Goal: Transaction & Acquisition: Obtain resource

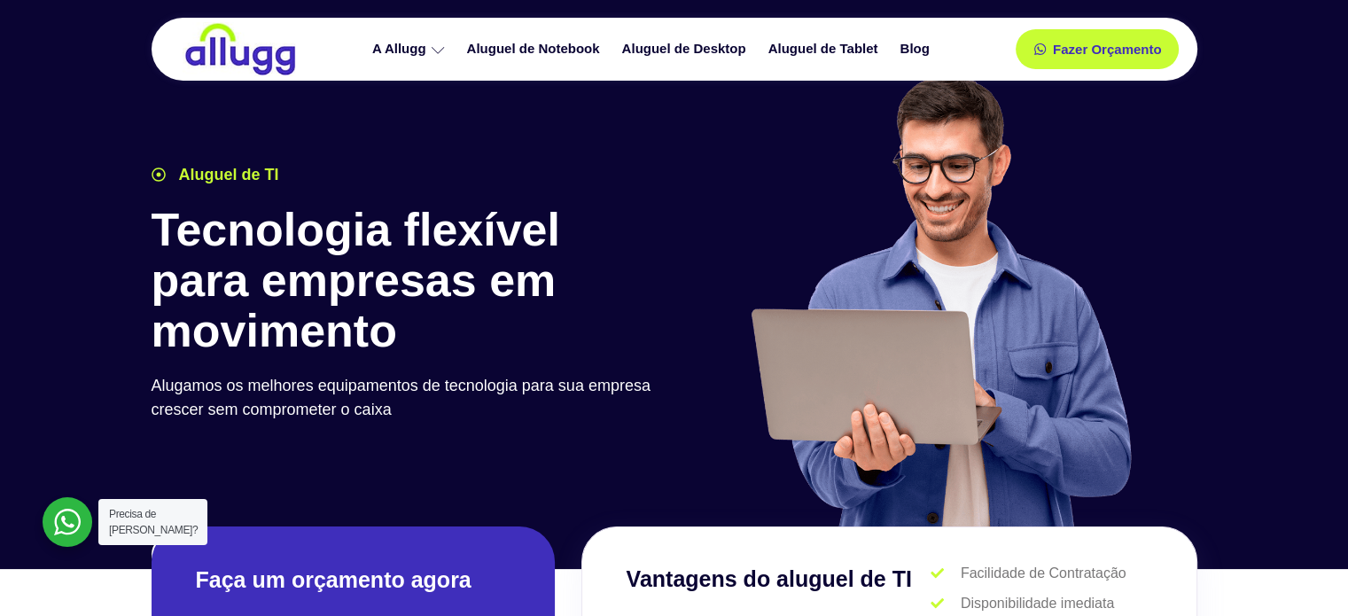
click at [287, 577] on h2 "Faça um orçamento agora" at bounding box center [353, 579] width 315 height 29
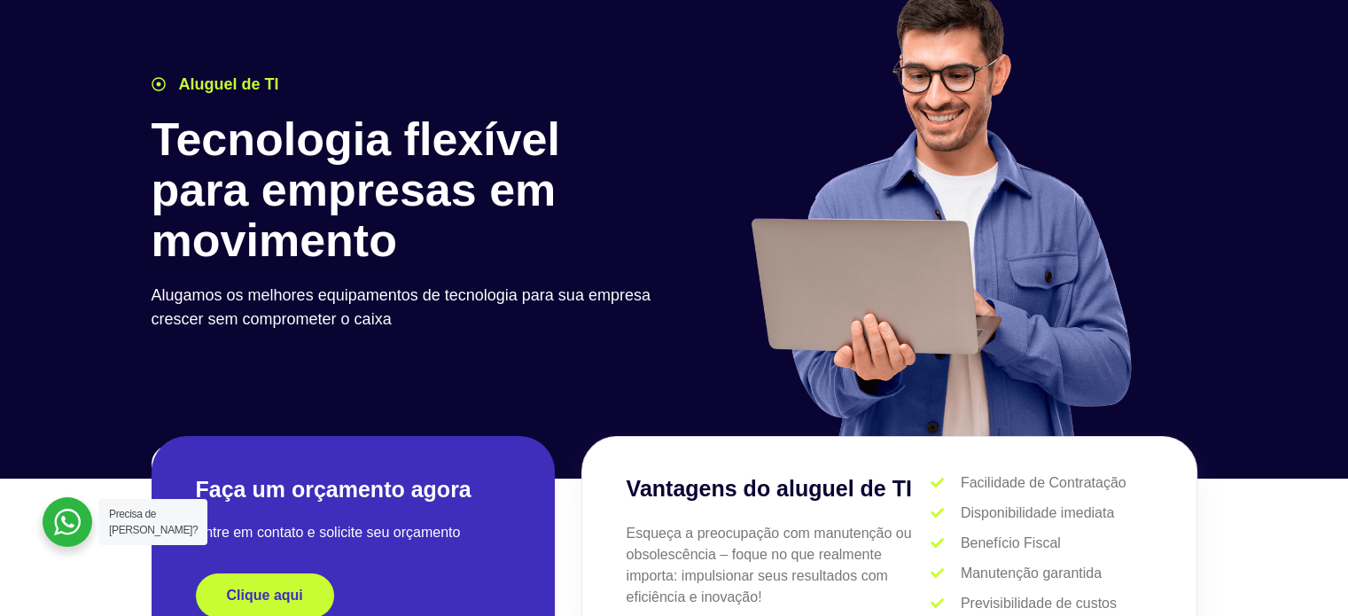
scroll to position [177, 0]
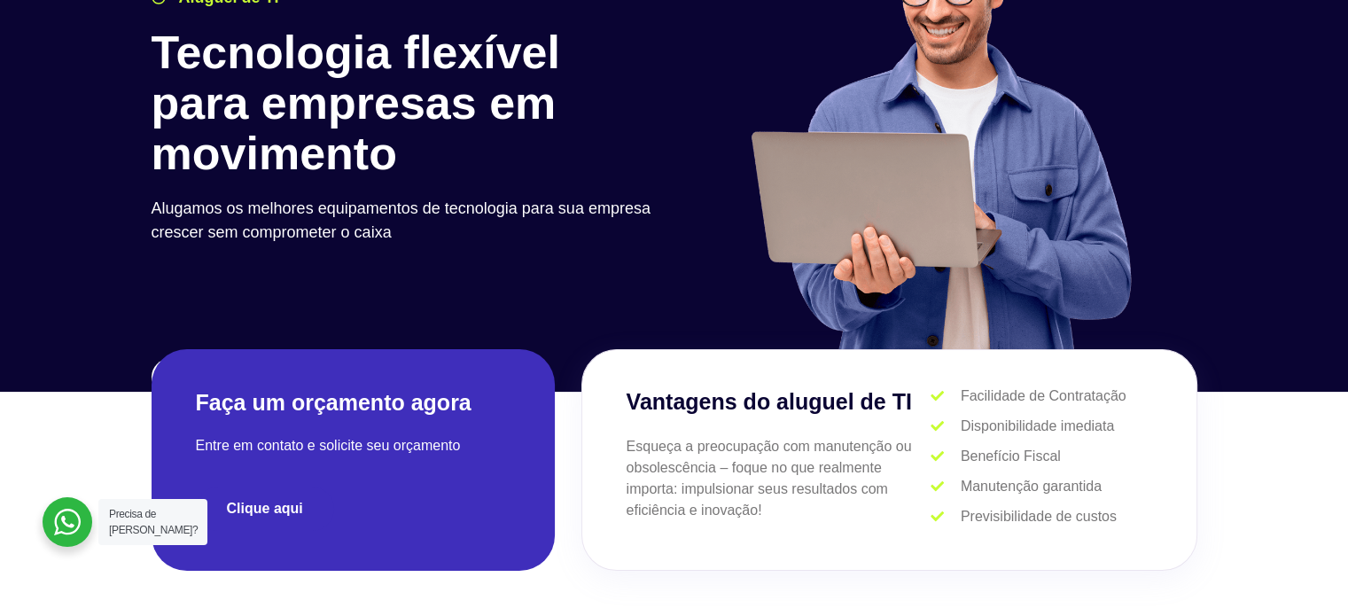
click at [277, 511] on span "Clique aqui" at bounding box center [265, 509] width 76 height 14
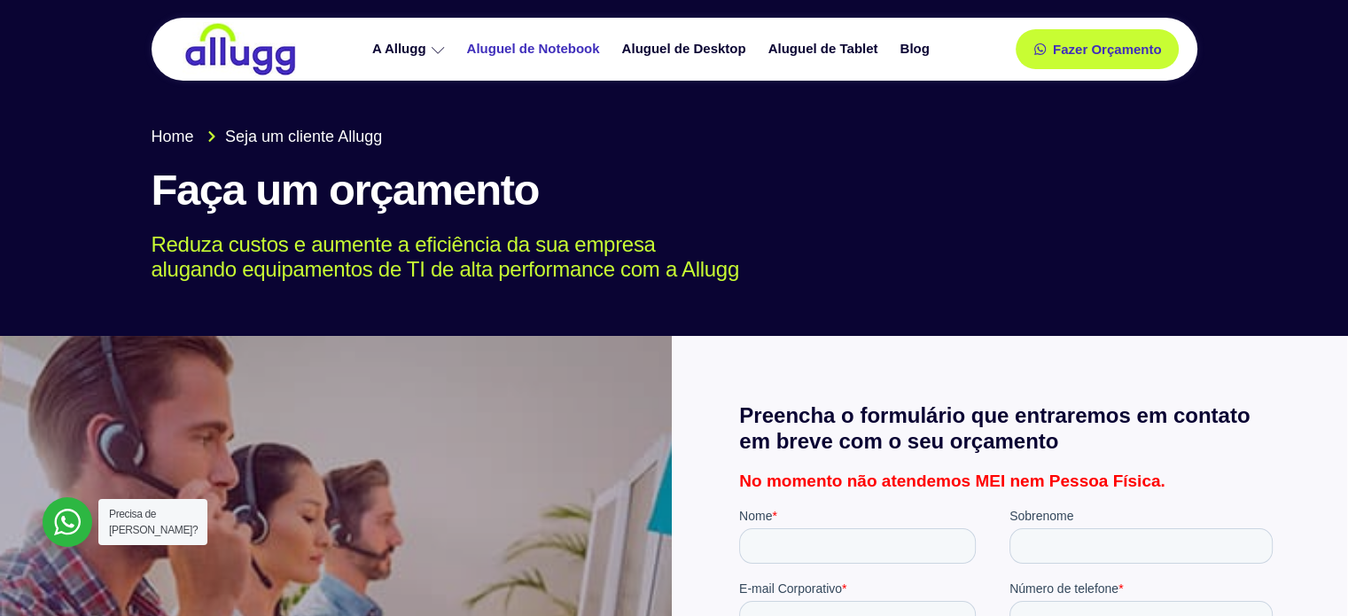
click at [531, 49] on link "Aluguel de Notebook" at bounding box center [535, 49] width 155 height 31
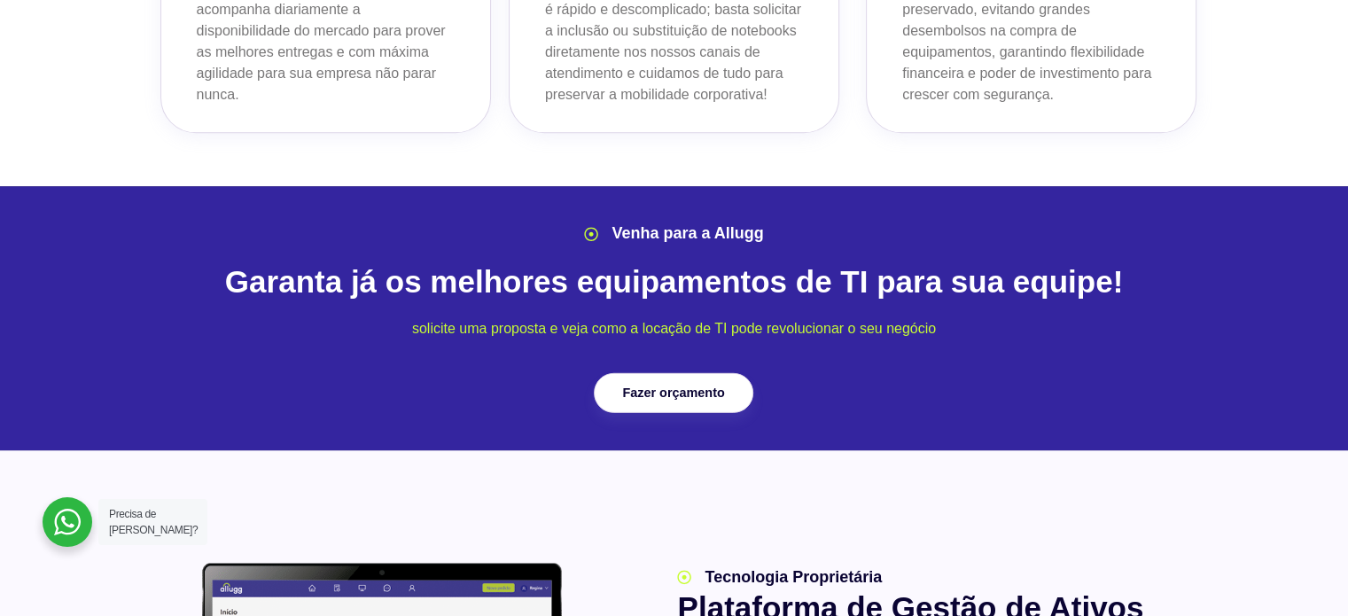
scroll to position [1950, 0]
click at [683, 386] on span "Fazer orçamento" at bounding box center [674, 392] width 102 height 12
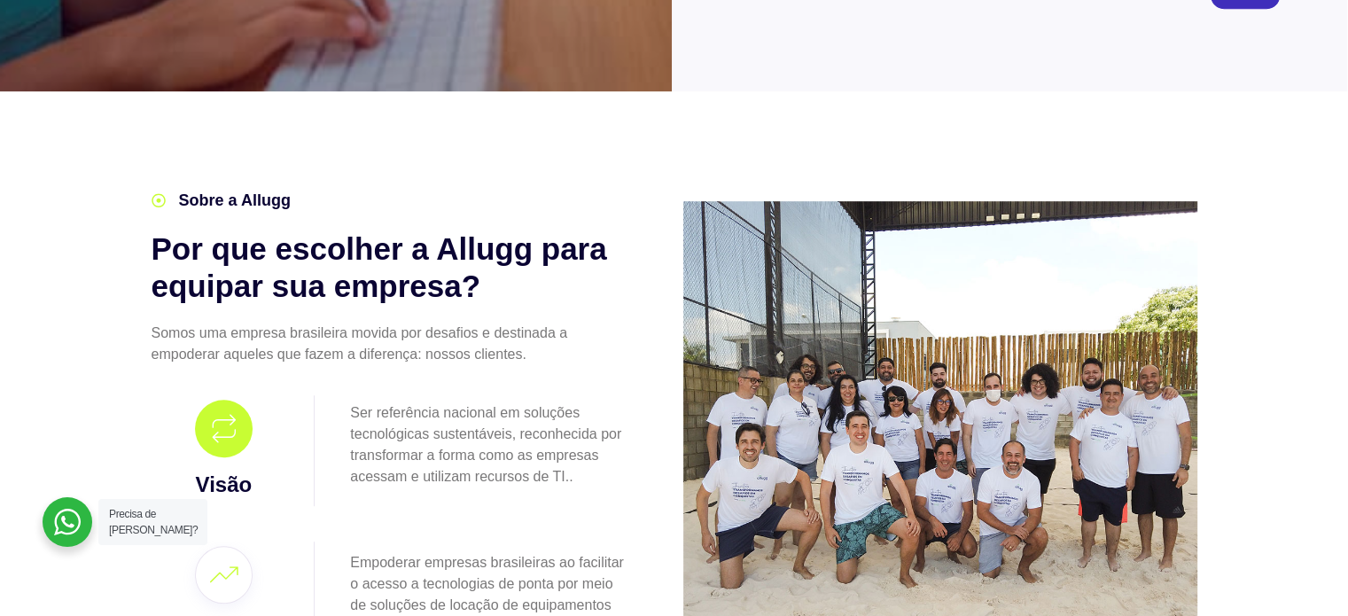
scroll to position [1241, 0]
